Goal: Find contact information: Find contact information

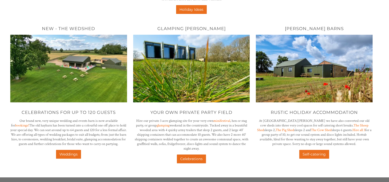
scroll to position [256, 0]
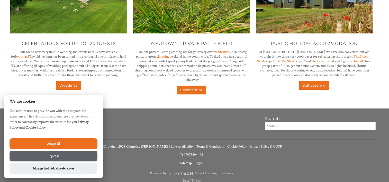
click at [69, 146] on button "Accept all" at bounding box center [54, 143] width 88 height 11
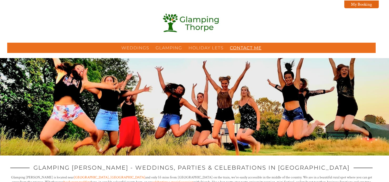
click at [238, 48] on link "Contact Me" at bounding box center [246, 47] width 32 height 5
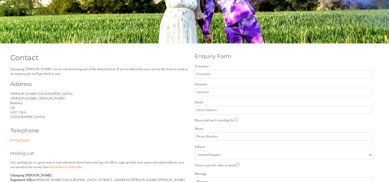
scroll to position [171, 0]
